Goal: Information Seeking & Learning: Learn about a topic

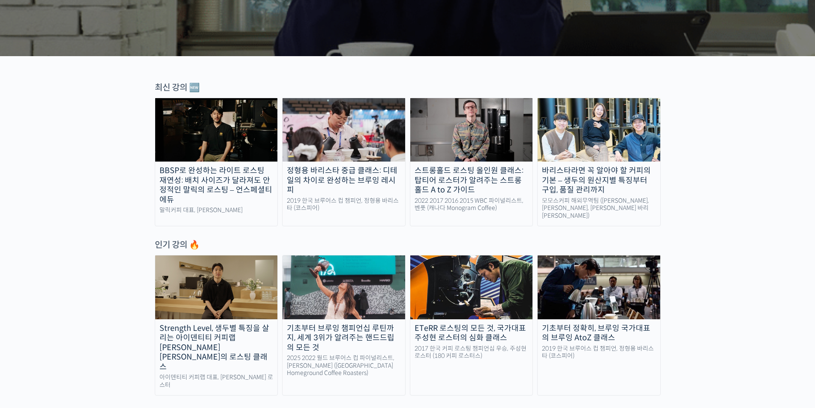
scroll to position [97, 0]
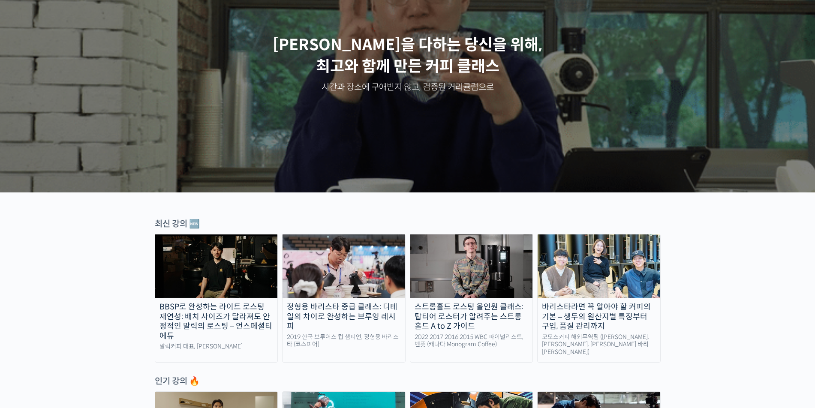
click at [472, 280] on img at bounding box center [471, 266] width 123 height 63
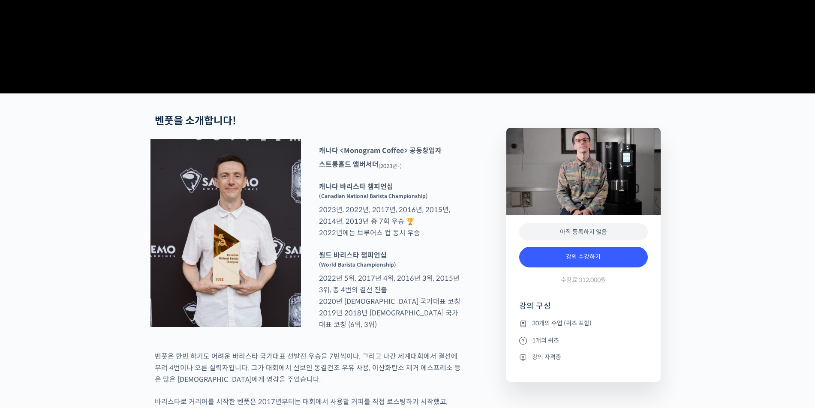
scroll to position [240, 0]
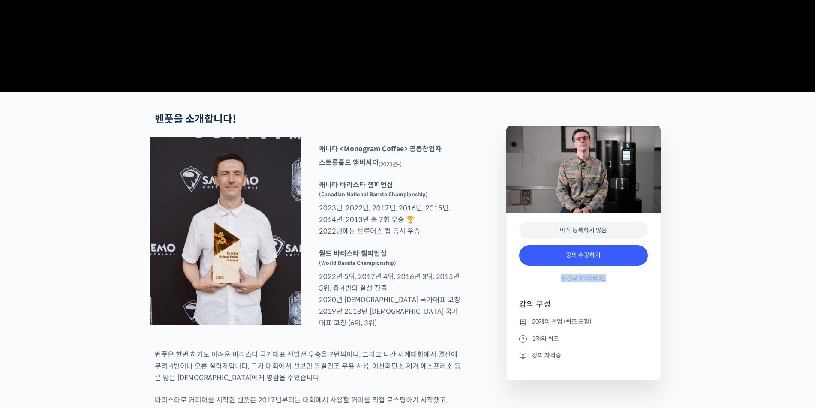
drag, startPoint x: 556, startPoint y: 311, endPoint x: 623, endPoint y: 313, distance: 66.5
click at [623, 291] on div "강의 수강하기 수강료 312,000원" at bounding box center [583, 266] width 129 height 50
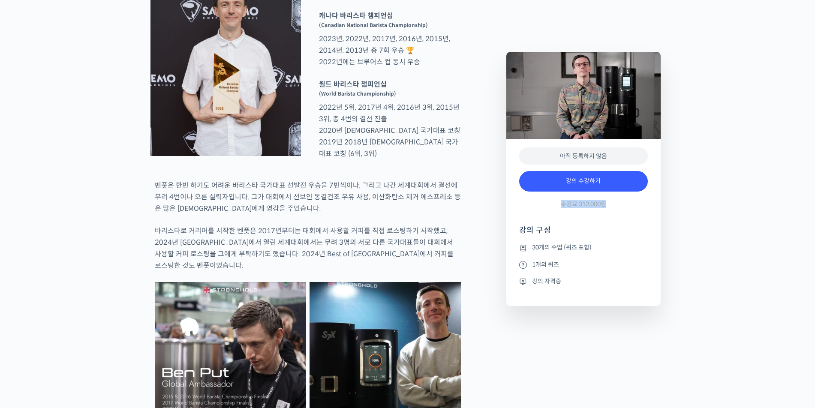
scroll to position [367, 0]
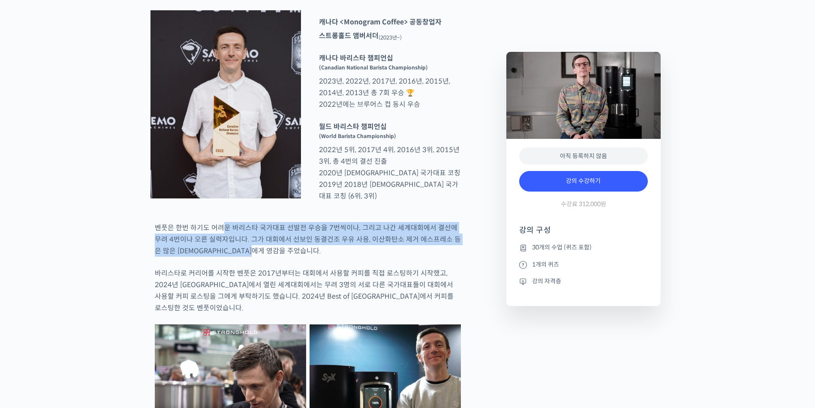
drag, startPoint x: 224, startPoint y: 256, endPoint x: 422, endPoint y: 275, distance: 199.0
click at [422, 257] on p "벤풋은 한번 하기도 어려운 바리스타 국가대표 선발전 우승을 7번씩이나, 그리고 나간 세계대회에서 결선에 무려 4번이나 오른 실력자입니다. 그가…" at bounding box center [308, 239] width 306 height 35
click at [359, 257] on p "벤풋은 한번 하기도 어려운 바리스타 국가대표 선발전 우승을 7번씩이나, 그리고 나간 세계대회에서 결선에 무려 4번이나 오른 실력자입니다. 그가…" at bounding box center [308, 239] width 306 height 35
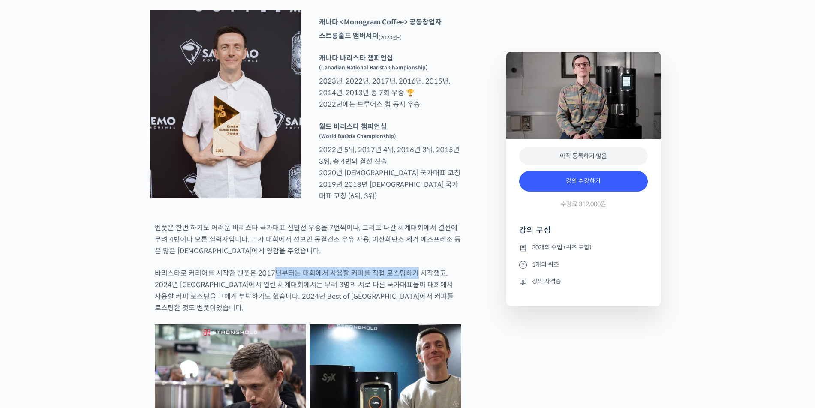
drag, startPoint x: 274, startPoint y: 303, endPoint x: 410, endPoint y: 307, distance: 136.0
click at [410, 307] on p "바리스타로 커리어를 시작한 벤풋은 2017년부터는 대회에서 사용할 커피를 직접 로스팅하기 시작했고, 2024년 부산에서 열린 세계대회에서는 무…" at bounding box center [308, 291] width 306 height 46
click at [409, 308] on p "바리스타로 커리어를 시작한 벤풋은 2017년부터는 대회에서 사용할 커피를 직접 로스팅하기 시작했고, 2024년 부산에서 열린 세계대회에서는 무…" at bounding box center [308, 291] width 306 height 46
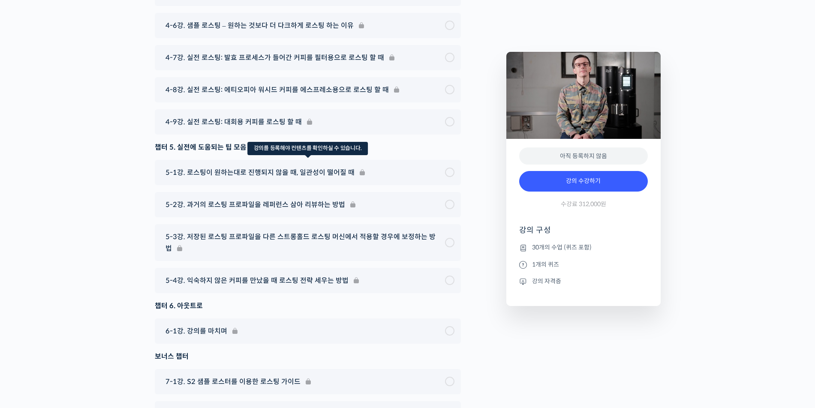
scroll to position [5008, 0]
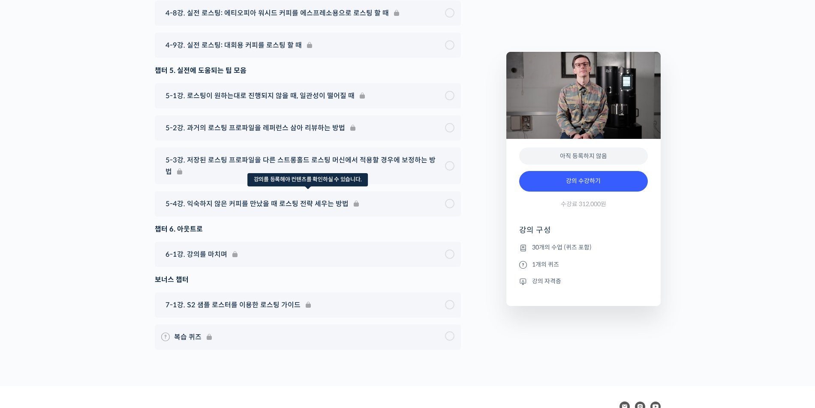
click at [295, 217] on div "5-4강. 익숙하지 않은 커피를 만났을 때 로스팅 전략 세우는 방법" at bounding box center [308, 203] width 306 height 25
click at [452, 217] on div "5-4강. 익숙하지 않은 커피를 만났을 때 로스팅 전략 세우는 방법" at bounding box center [308, 203] width 306 height 25
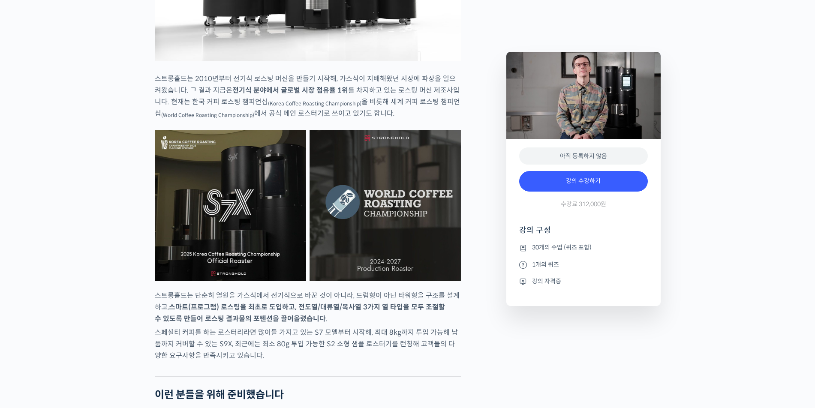
scroll to position [0, 0]
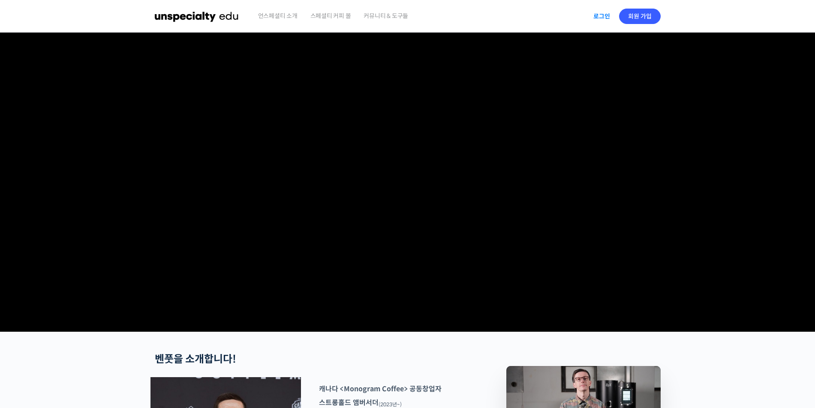
click at [605, 14] on link "로그인" at bounding box center [601, 16] width 27 height 20
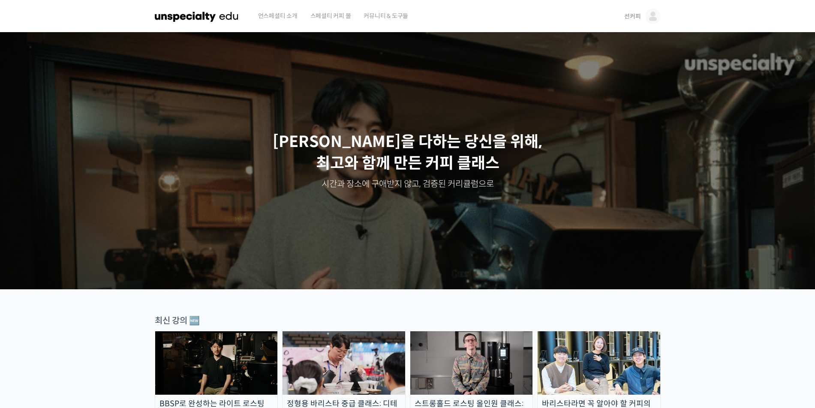
click at [656, 15] on img at bounding box center [652, 16] width 15 height 15
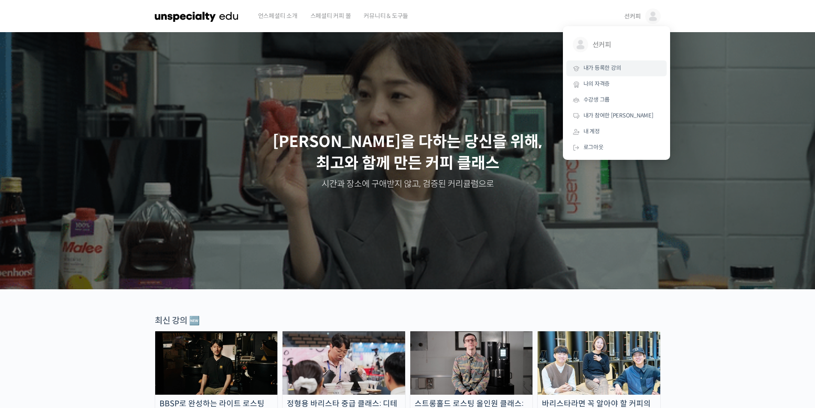
click at [613, 71] on span "내가 등록한 강의" at bounding box center [602, 67] width 38 height 7
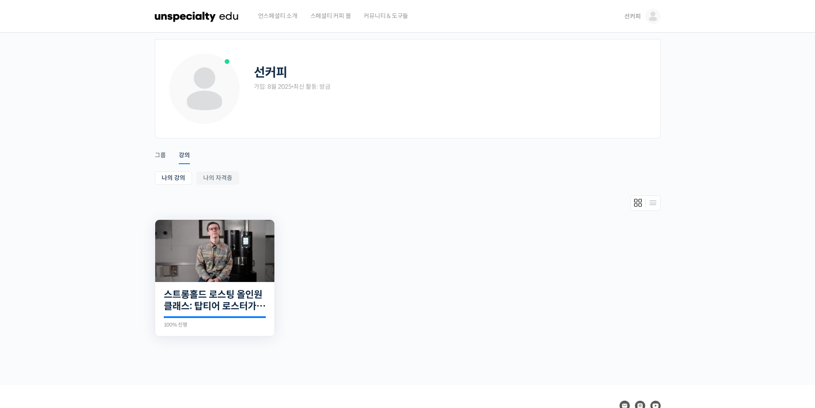
click at [253, 239] on img at bounding box center [214, 251] width 119 height 62
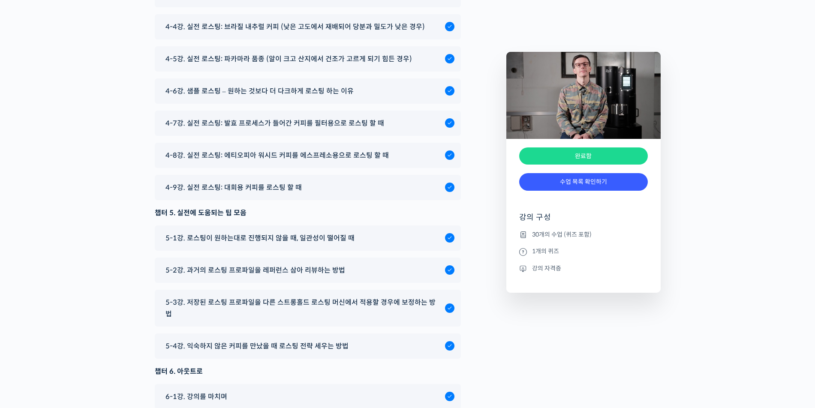
scroll to position [4916, 0]
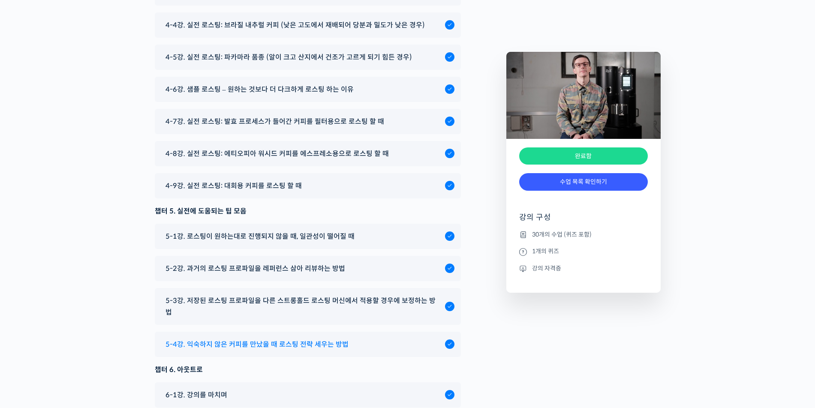
click at [249, 339] on span "5-4강. 익숙하지 않은 커피를 만났을 때 로스팅 전략 세우는 방법" at bounding box center [256, 345] width 183 height 12
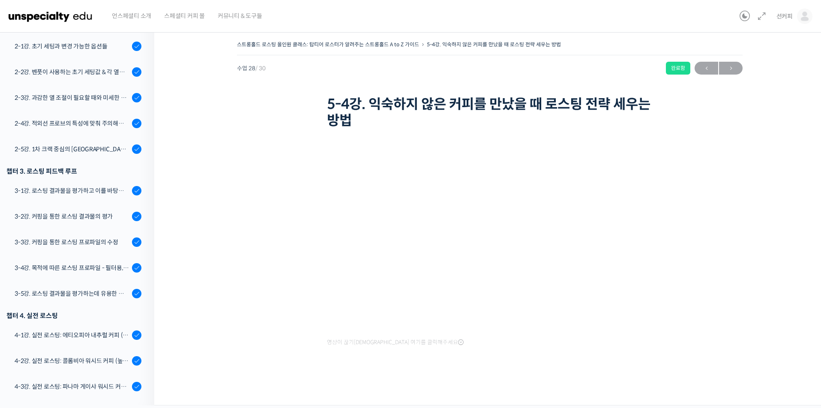
scroll to position [336, 0]
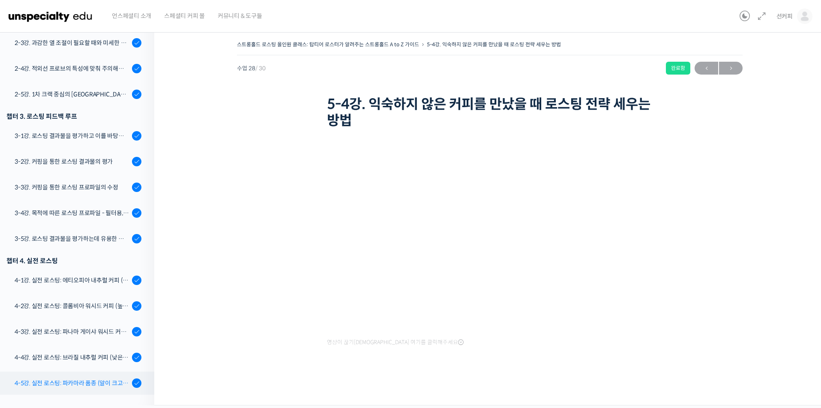
click at [68, 384] on div "4-5강. 실전 로스팅: 파카마라 품종 (알이 크고 산지에서 건조가 고르게 되기 힘든 경우)" at bounding box center [72, 383] width 115 height 9
